Goal: Information Seeking & Learning: Learn about a topic

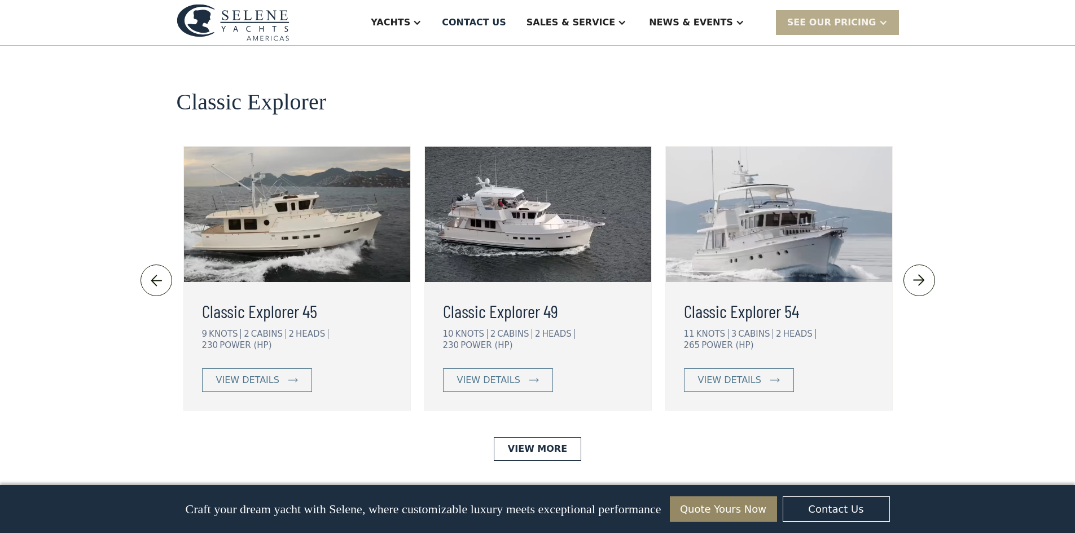
scroll to position [2386, 0]
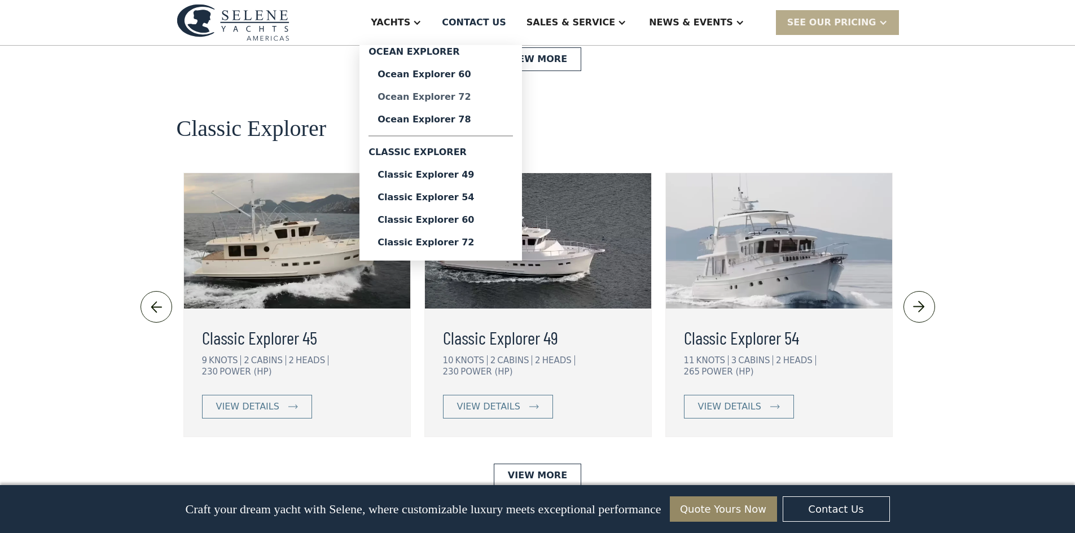
click at [460, 106] on link "Ocean Explorer 72" at bounding box center [440, 97] width 144 height 23
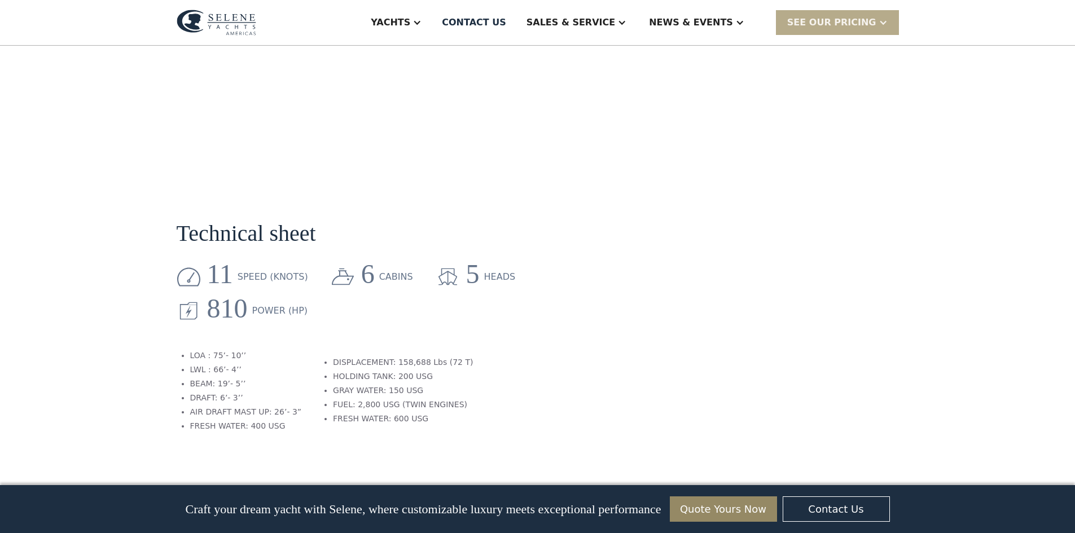
scroll to position [1354, 0]
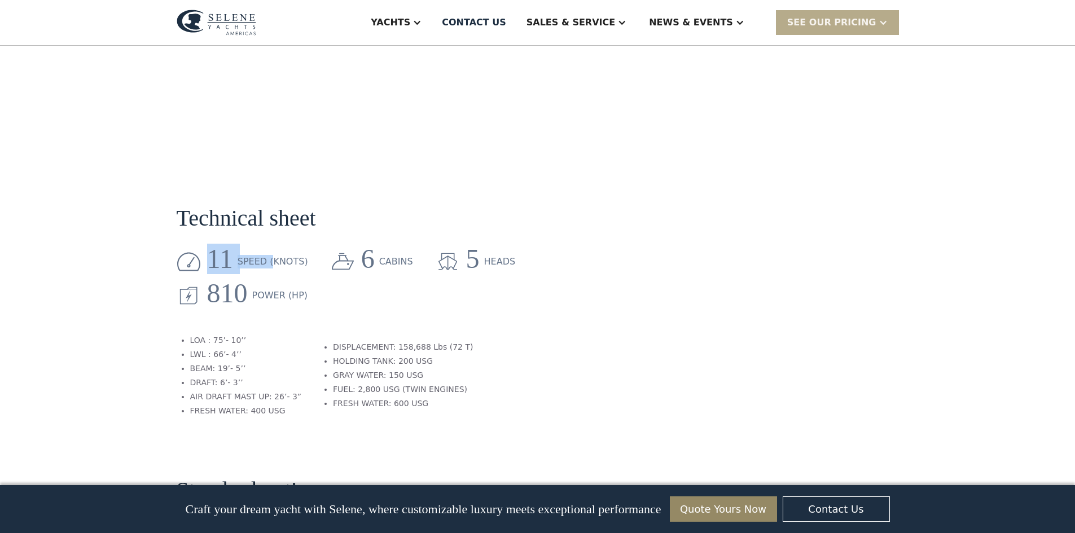
drag, startPoint x: 215, startPoint y: 169, endPoint x: 280, endPoint y: 177, distance: 65.4
click at [275, 249] on div "11 speed (knots)" at bounding box center [257, 261] width 101 height 25
drag, startPoint x: 301, startPoint y: 177, endPoint x: 299, endPoint y: 170, distance: 7.0
click at [301, 249] on div "11 speed (knots) 6 cabins 5 heads 810 Power (HP)" at bounding box center [420, 283] width 486 height 68
click at [306, 249] on div "11 speed (knots) 6 cabins 5 heads 810 Power (HP)" at bounding box center [420, 283] width 486 height 68
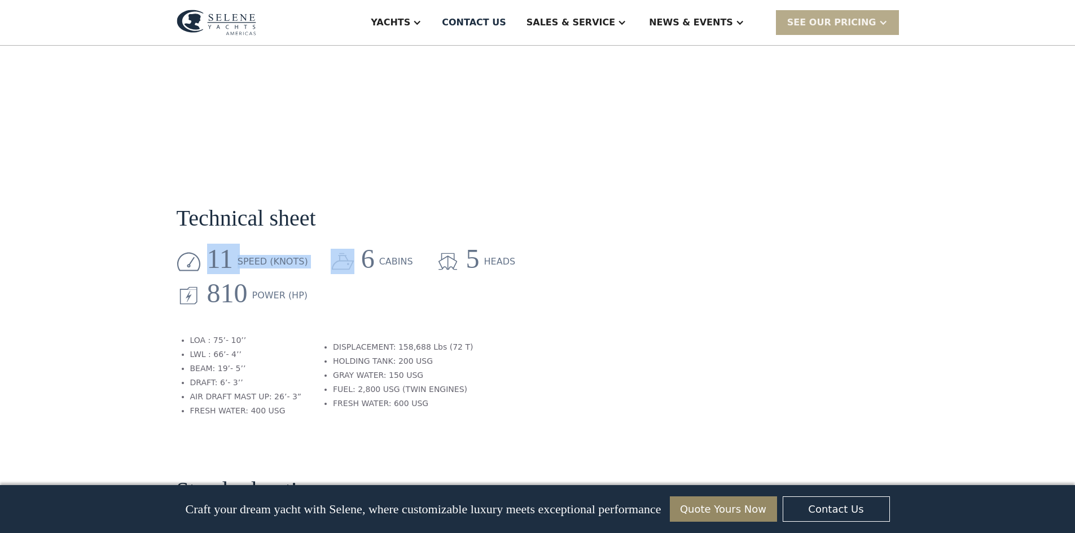
drag, startPoint x: 306, startPoint y: 168, endPoint x: 213, endPoint y: 170, distance: 93.7
click at [213, 249] on div "11 speed (knots) 6 cabins 5 heads 810 Power (HP)" at bounding box center [420, 283] width 486 height 68
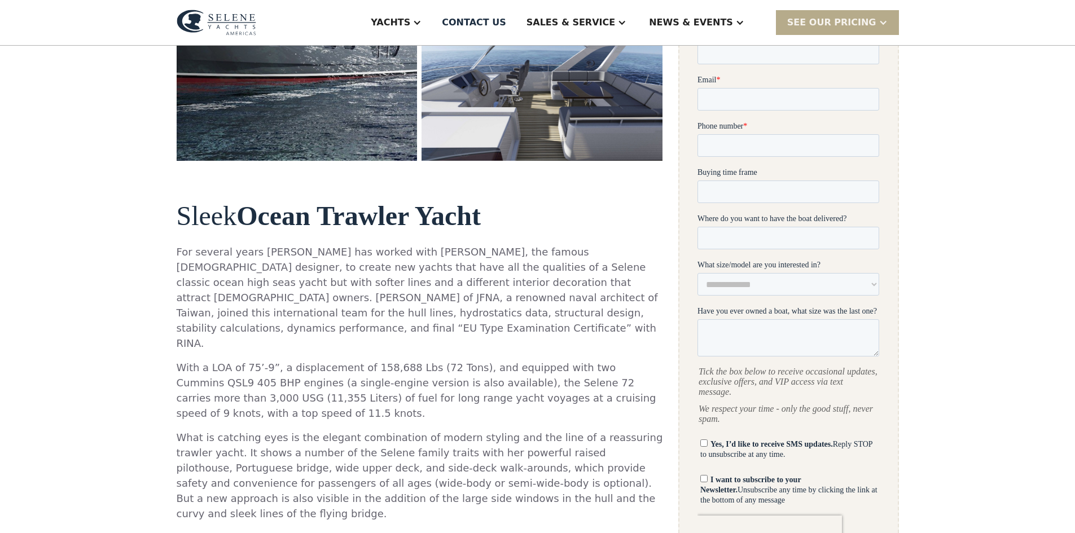
scroll to position [0, 0]
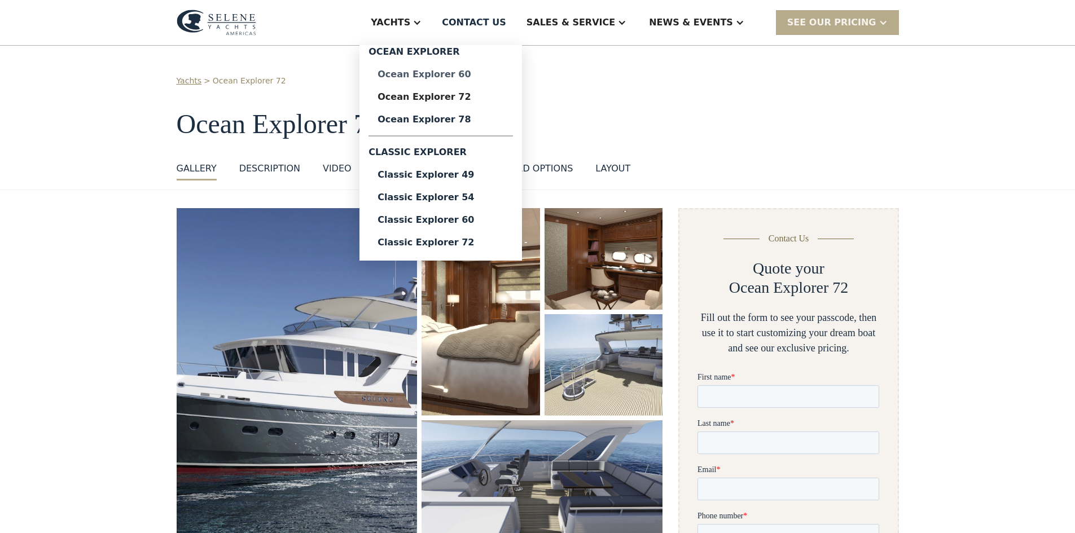
click at [489, 72] on div "Ocean Explorer 60" at bounding box center [441, 74] width 126 height 9
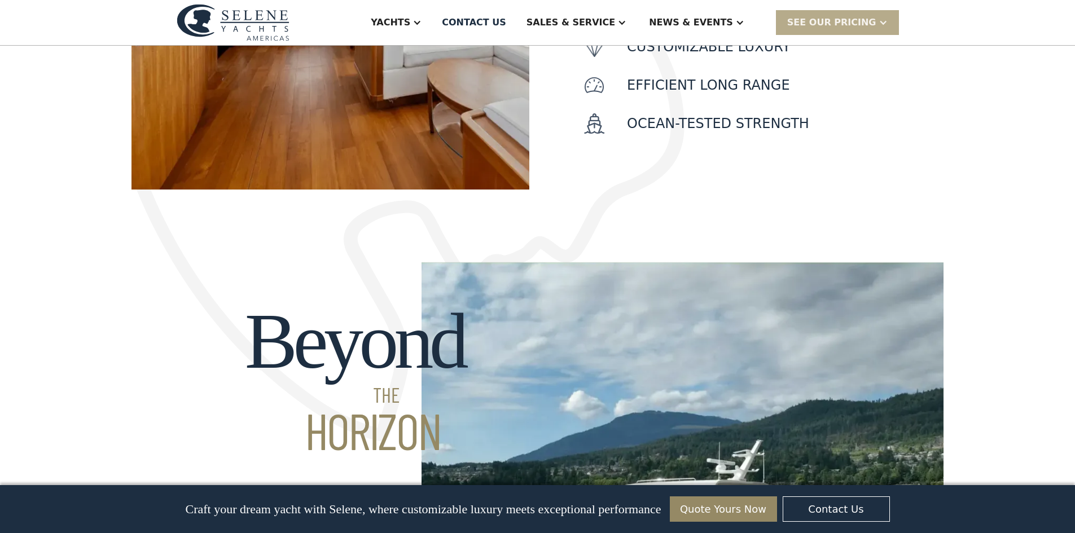
scroll to position [846, 0]
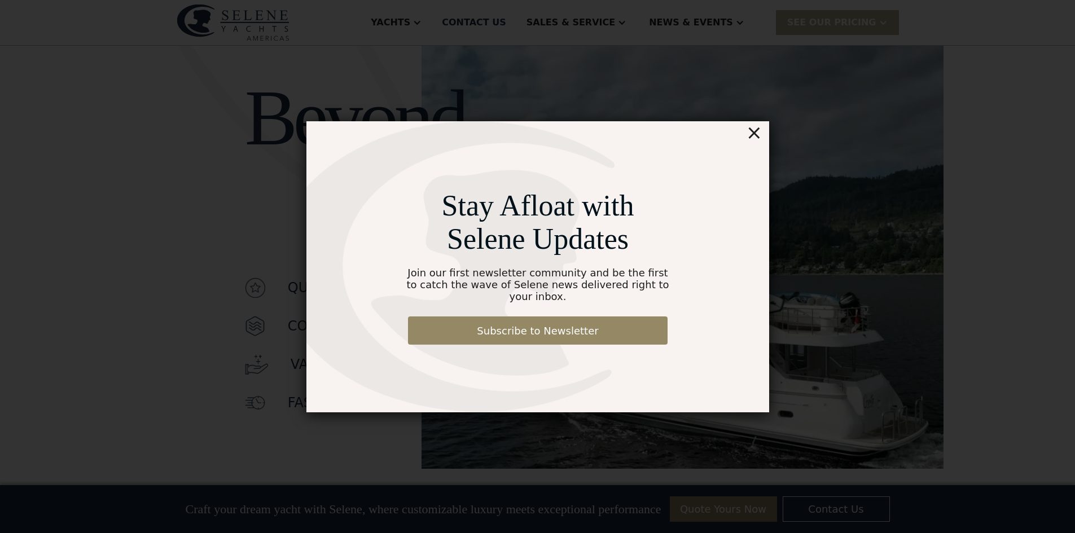
click at [755, 138] on div "×" at bounding box center [753, 132] width 16 height 23
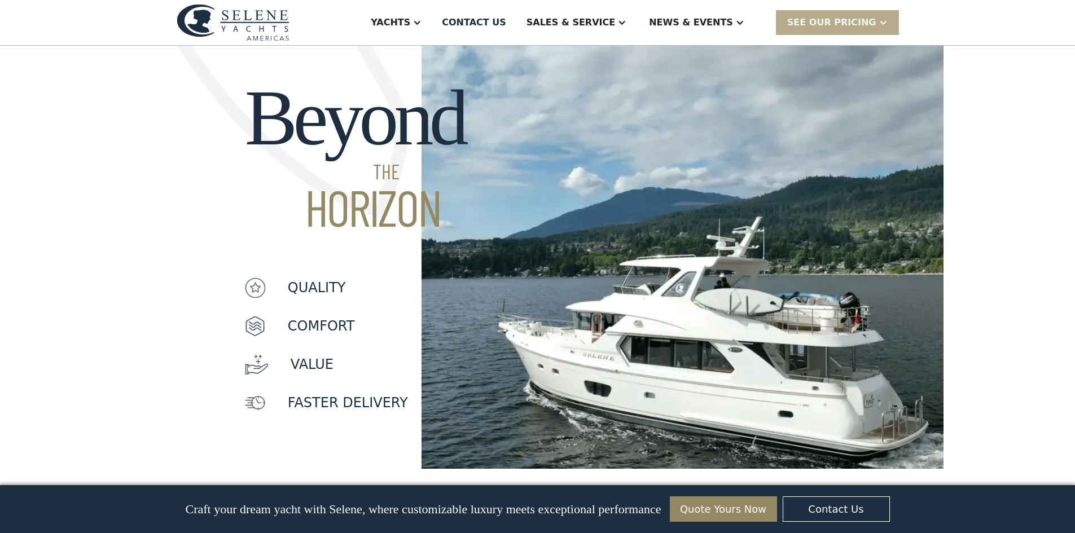
click at [755, 138] on img at bounding box center [683, 249] width 523 height 440
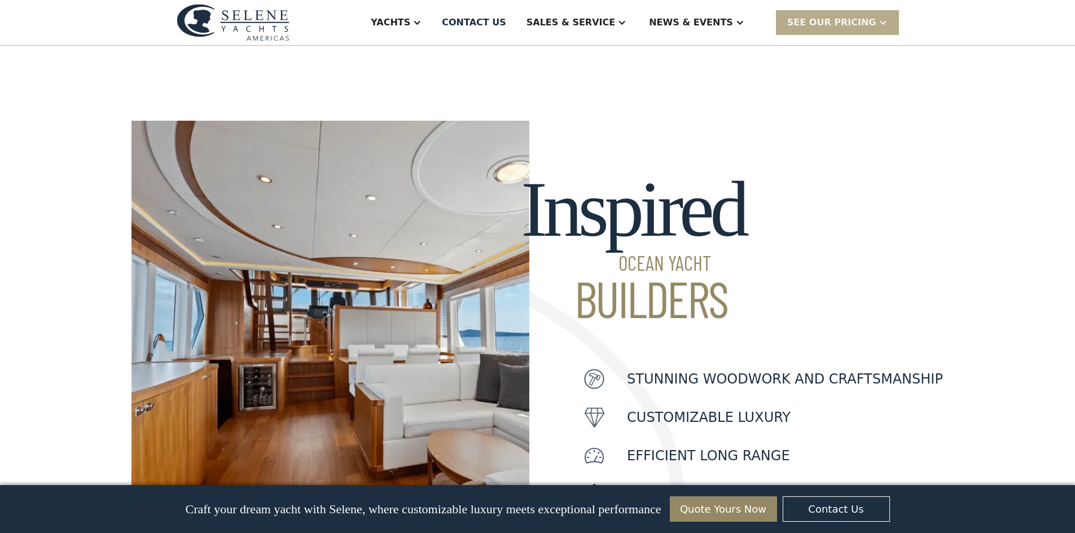
scroll to position [0, 0]
